Goal: Information Seeking & Learning: Compare options

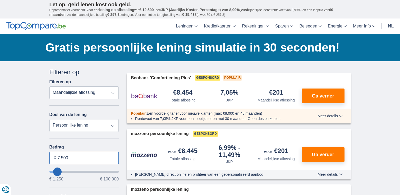
drag, startPoint x: 57, startPoint y: 158, endPoint x: 87, endPoint y: 153, distance: 30.9
click at [87, 154] on input "7.500" at bounding box center [83, 158] width 69 height 13
type input "6.000"
type input "6250"
click at [112, 125] on select "Persoonlijke lening Auto Moto / fiets Mobilhome / caravan Renovatie Energie Sch…" at bounding box center [83, 125] width 69 height 13
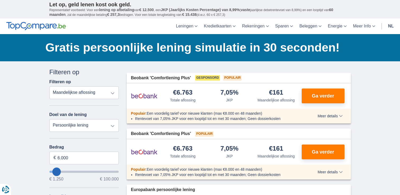
select select "vehicleLoan"
click at [49, 119] on select "Persoonlijke lening Auto Moto / fiets Mobilhome / caravan Renovatie Energie Sch…" at bounding box center [83, 125] width 69 height 13
select select "3-4"
type input "15.000"
type input "15250"
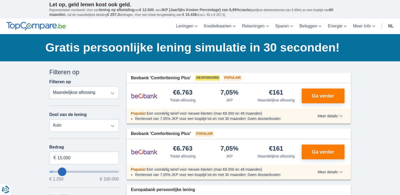
select select "60"
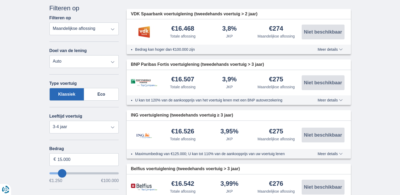
scroll to position [79, 0]
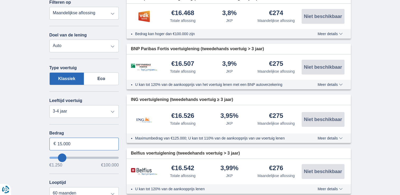
drag, startPoint x: 57, startPoint y: 140, endPoint x: 100, endPoint y: 142, distance: 42.3
click at [100, 142] on input "15.000" at bounding box center [83, 144] width 69 height 13
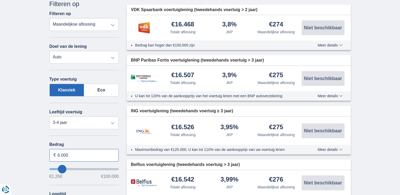
scroll to position [0, 0]
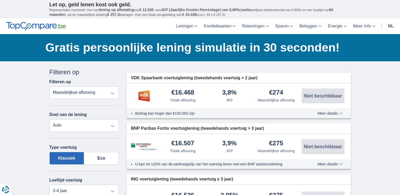
type input "6.000"
type input "6250"
select select "42"
click at [69, 158] on label "Klassiek" at bounding box center [66, 158] width 35 height 13
click at [0, 0] on input "Klassiek" at bounding box center [0, 0] width 0 height 0
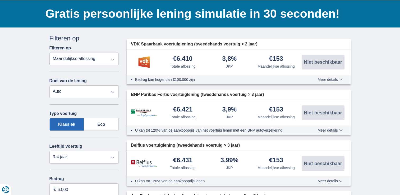
scroll to position [78, 0]
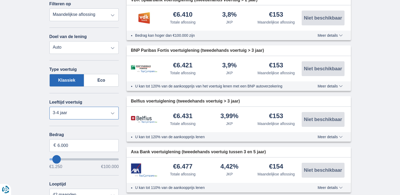
click at [112, 113] on select "Nieuw 0-1 jaar 1-2 jaar 2-3 jaar 3-4 jaar 4-5 jaar 5+ jaar" at bounding box center [83, 113] width 69 height 13
select select "4-5"
click at [49, 107] on select "Nieuw 0-1 jaar 1-2 jaar 2-3 jaar 3-4 jaar 4-5 jaar 5+ jaar" at bounding box center [83, 113] width 69 height 13
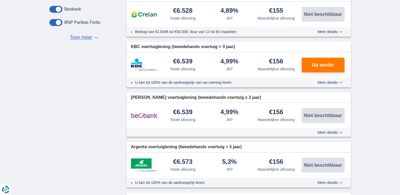
scroll to position [312, 0]
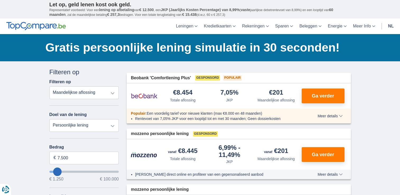
click at [113, 93] on select "Totale aflossing JKP Maandelijkse aflossing" at bounding box center [83, 92] width 69 height 13
click at [113, 125] on select "Persoonlijke lening Auto Moto / fiets Mobilhome / caravan Renovatie Energie Sch…" at bounding box center [83, 125] width 69 height 13
select select "vehicleLoan"
click at [49, 119] on select "Persoonlijke lening Auto Moto / fiets Mobilhome / caravan Renovatie Energie Sch…" at bounding box center [83, 125] width 69 height 13
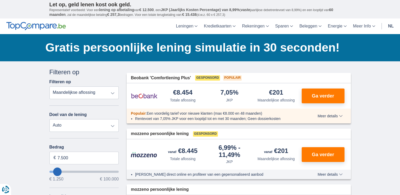
select select "3-4"
type input "15.000"
type input "15250"
select select "60"
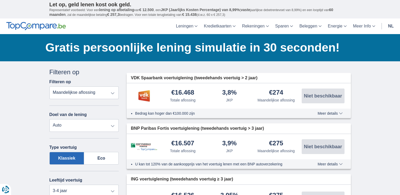
drag, startPoint x: 68, startPoint y: 159, endPoint x: 76, endPoint y: 155, distance: 9.0
click at [69, 159] on label "Klassiek" at bounding box center [66, 158] width 35 height 13
click at [0, 0] on input "Klassiek" at bounding box center [0, 0] width 0 height 0
click at [112, 125] on select "Persoonlijke lening Auto Moto / fiets Mobilhome / caravan Renovatie Energie Sch…" at bounding box center [83, 125] width 69 height 13
select select "caravan"
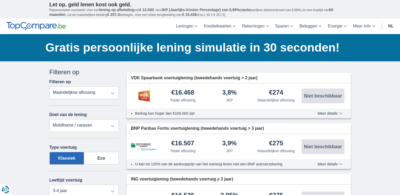
click at [49, 119] on select "Persoonlijke lening Auto Moto / fiets Mobilhome / caravan Renovatie Energie Sch…" at bounding box center [83, 125] width 69 height 13
select select "new"
type input "15.000"
type input "15250"
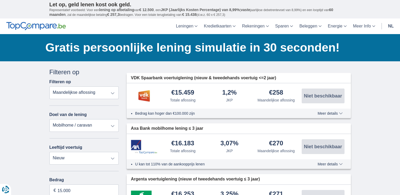
click at [113, 124] on select "Persoonlijke lening Auto Moto / fiets Mobilhome / caravan Renovatie Energie Sch…" at bounding box center [83, 125] width 69 height 13
select select "overdrafts"
click at [49, 119] on select "Persoonlijke lening Auto Moto / fiets Mobilhome / caravan Renovatie Energie Sch…" at bounding box center [83, 125] width 69 height 13
type input "2.000"
type input "2500"
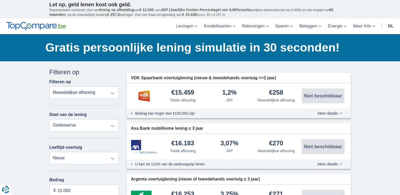
select select "24"
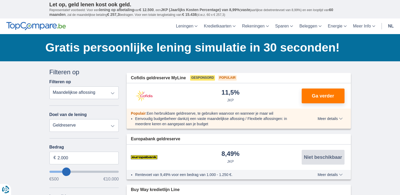
click at [113, 125] on select "Persoonlijke lening Auto Moto / fiets Mobilhome / caravan Renovatie Energie Sch…" at bounding box center [83, 125] width 69 height 13
select select "electronics"
click at [49, 119] on select "Persoonlijke lening Auto Moto / fiets Mobilhome / caravan Renovatie Energie Sch…" at bounding box center [83, 125] width 69 height 13
type input "7.500"
type input "7250"
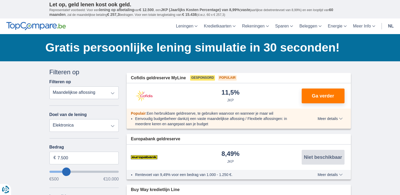
select select "42"
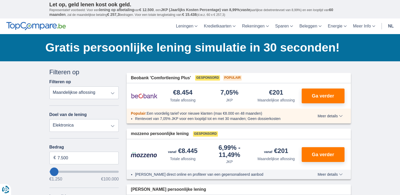
type input "1.250"
type input "1250"
select select "24"
type input "1250"
click at [53, 171] on input "wantToBorrow" at bounding box center [83, 172] width 69 height 2
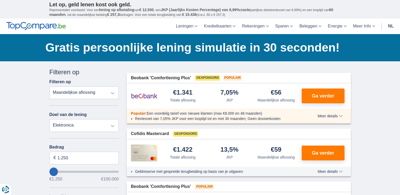
type input "8.250"
type input "8250"
select select "48"
type input "8250"
click at [57, 171] on input "wantToBorrow" at bounding box center [83, 172] width 69 height 2
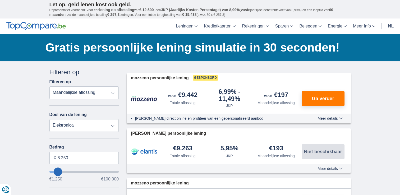
type input "9.250"
type input "10250"
type input "10.250"
select select "60"
type input "13.250"
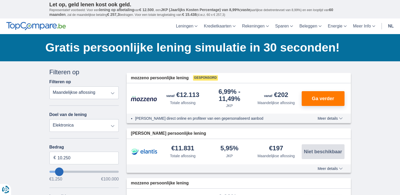
type input "13250"
type input "12.250"
type input "11250"
type input "15.250"
type input "15250"
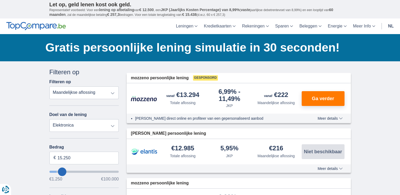
type input "14.250"
type input "14250"
select select "60"
type input "16.250"
type input "16250"
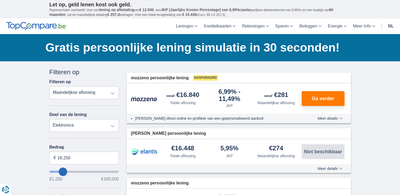
type input "14.250"
type input "14250"
select select "60"
type input "3.250"
type input "3250"
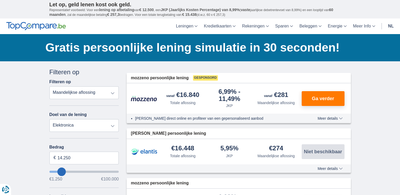
select select "30"
type input "3250"
click at [55, 171] on input "wantToBorrow" at bounding box center [83, 172] width 69 height 2
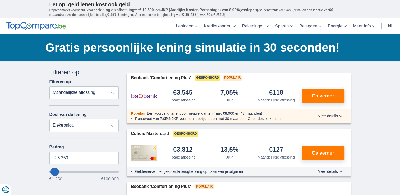
type input "10.250"
type input "10250"
select select "60"
type input "10250"
click at [59, 171] on input "wantToBorrow" at bounding box center [83, 172] width 69 height 2
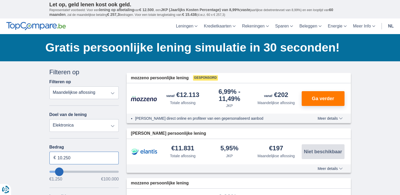
drag, startPoint x: 56, startPoint y: 156, endPoint x: 93, endPoint y: 151, distance: 37.7
click at [96, 156] on input "10.250" at bounding box center [83, 158] width 69 height 13
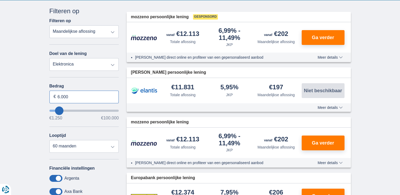
scroll to position [54, 0]
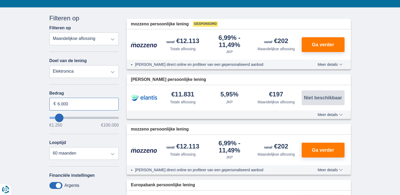
type input "6.000"
type input "6250"
select select "42"
click at [55, 92] on label "Bedrag" at bounding box center [83, 93] width 69 height 5
click at [55, 98] on input "6.000" at bounding box center [83, 104] width 69 height 13
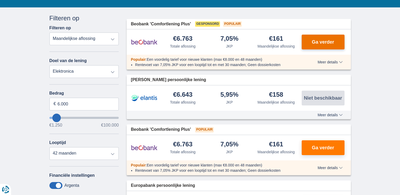
type input "6250"
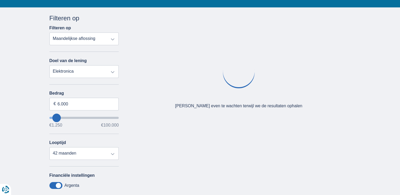
click at [325, 42] on div "Oeps... Geen product gevonden We vonden geen producten die overeenstemmen met j…" at bounding box center [239, 80] width 232 height 132
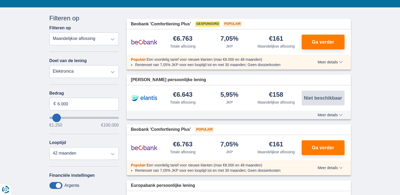
click at [325, 42] on span "Ga verder" at bounding box center [322, 42] width 22 height 5
